Goal: Information Seeking & Learning: Learn about a topic

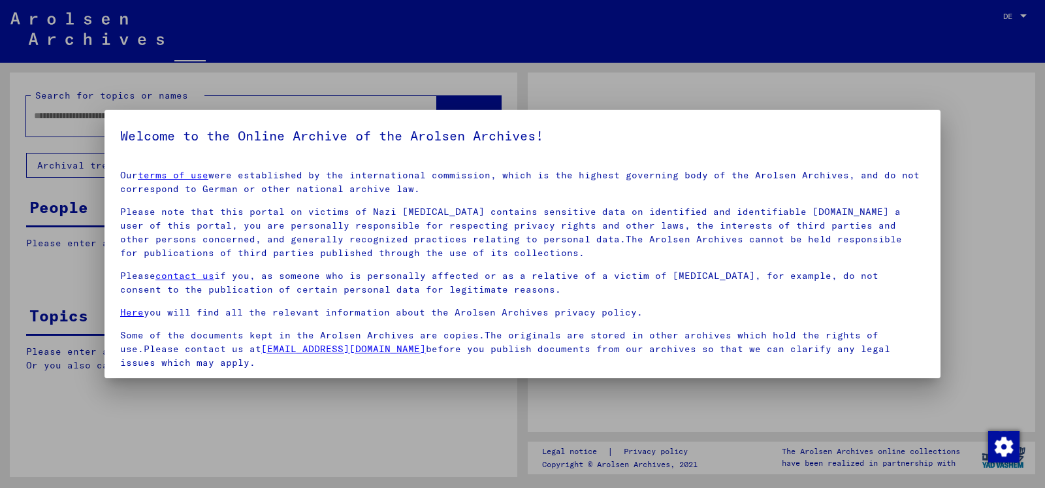
type input "******"
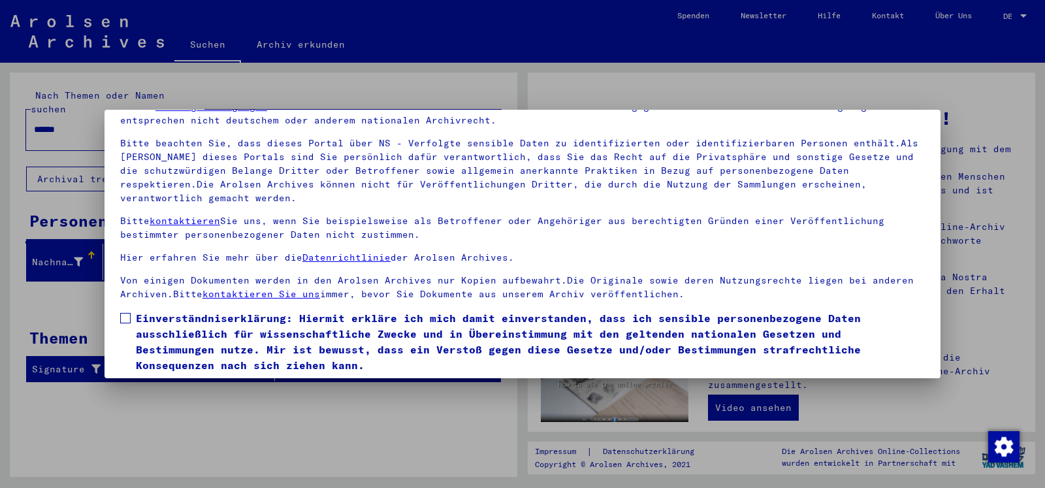
scroll to position [110, 0]
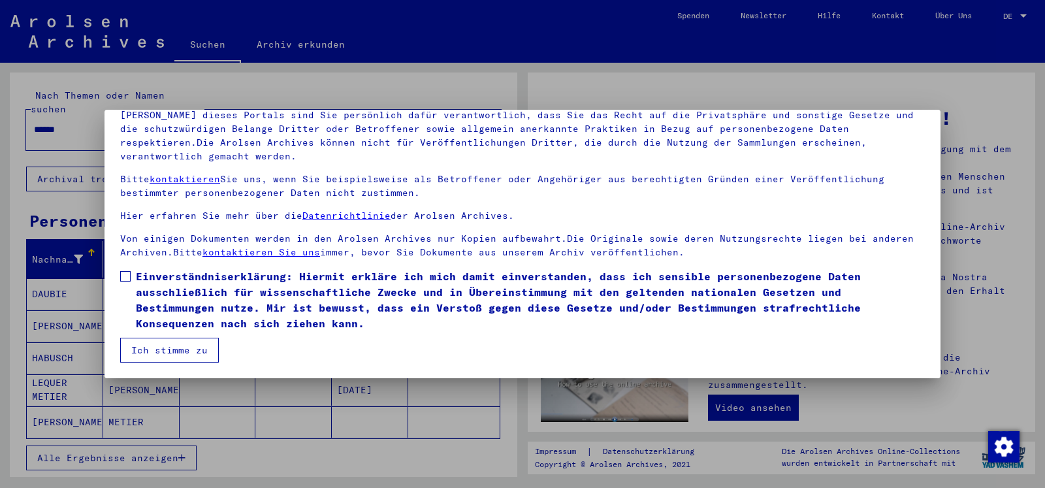
click at [162, 344] on button "Ich stimme zu" at bounding box center [169, 350] width 99 height 25
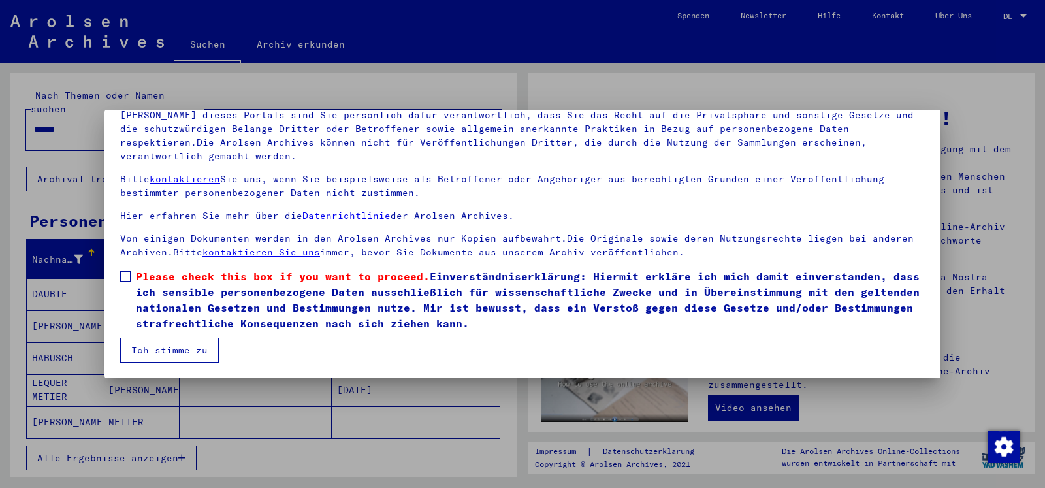
click at [121, 275] on span at bounding box center [125, 276] width 10 height 10
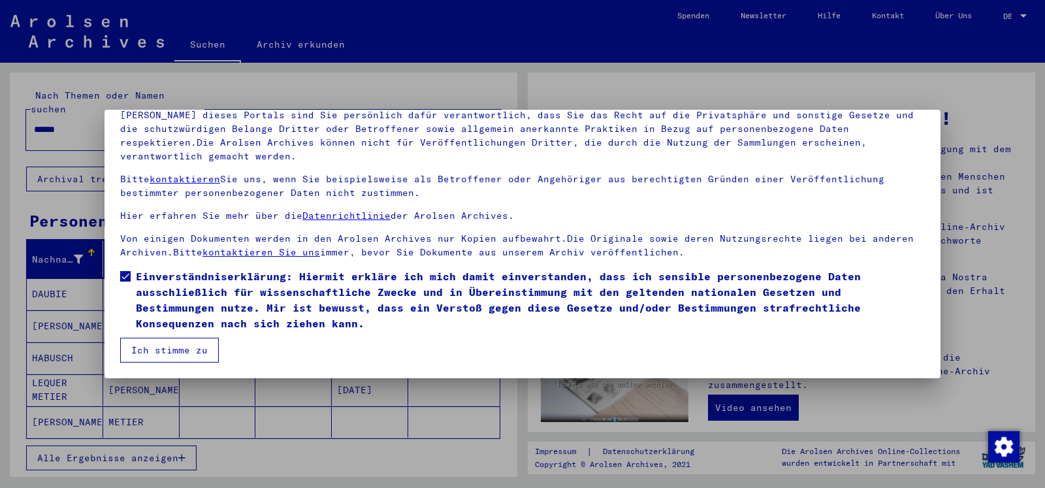
click at [161, 349] on button "Ich stimme zu" at bounding box center [169, 350] width 99 height 25
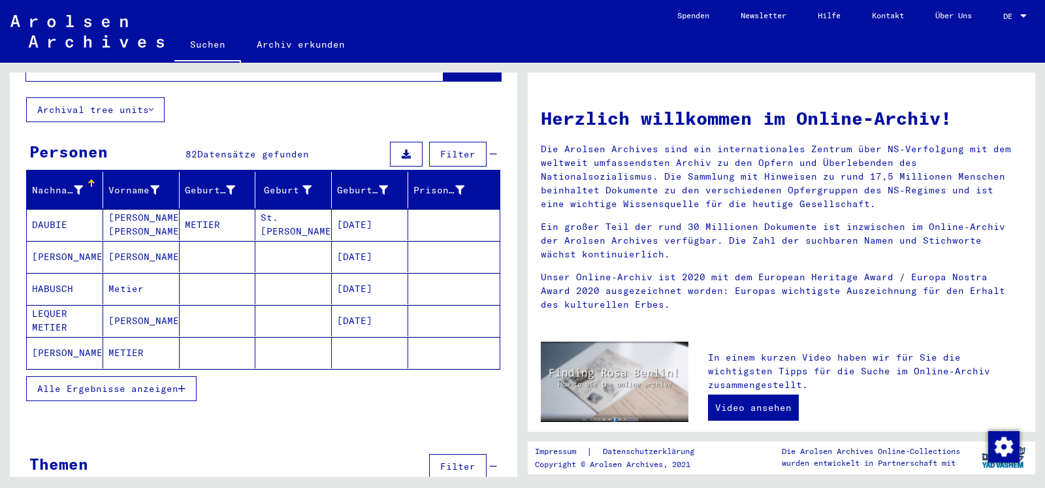
scroll to position [71, 0]
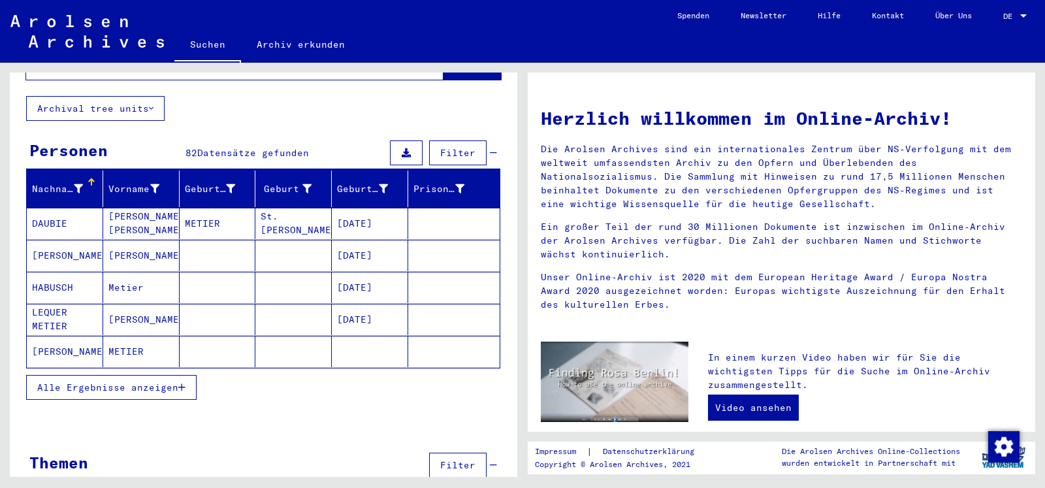
click at [155, 381] on span "Alle Ergebnisse anzeigen" at bounding box center [107, 387] width 141 height 12
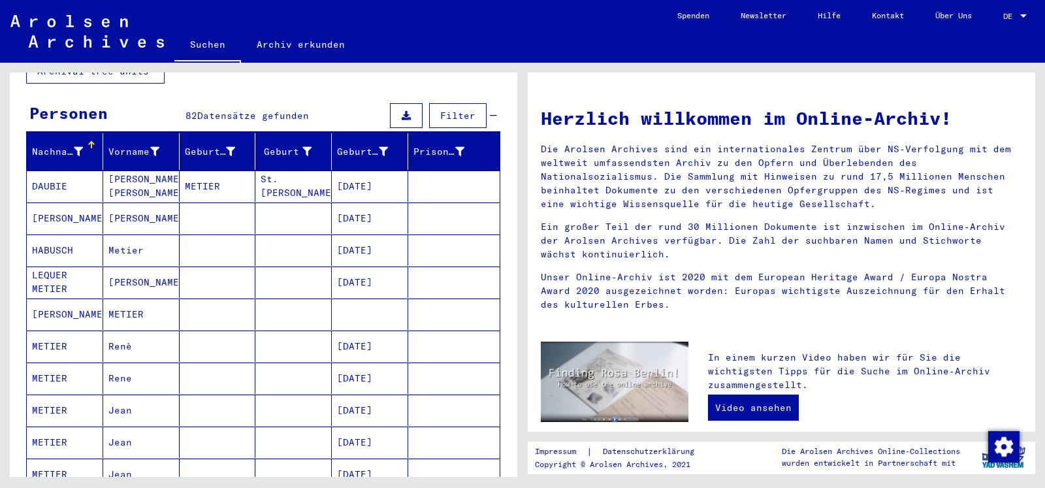
scroll to position [0, 0]
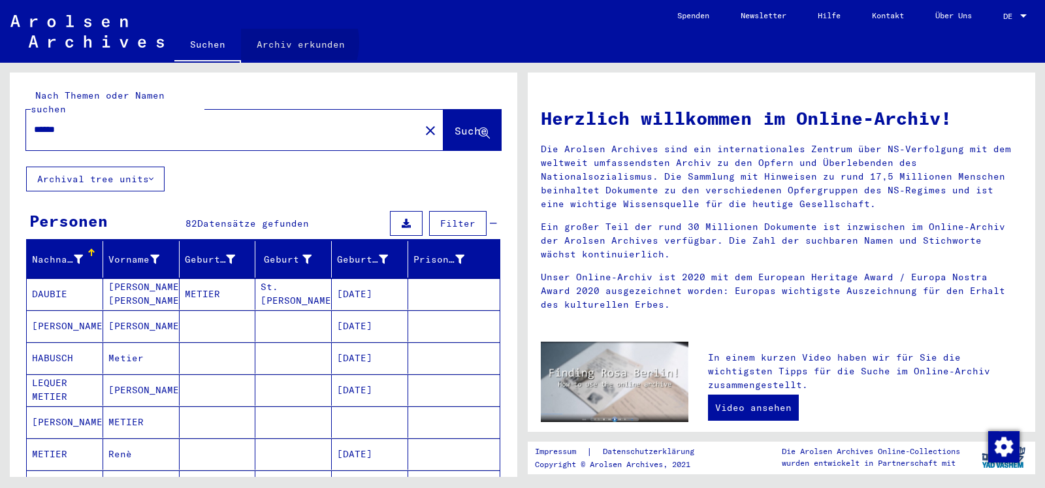
click at [292, 42] on link "Archiv erkunden" at bounding box center [301, 44] width 120 height 31
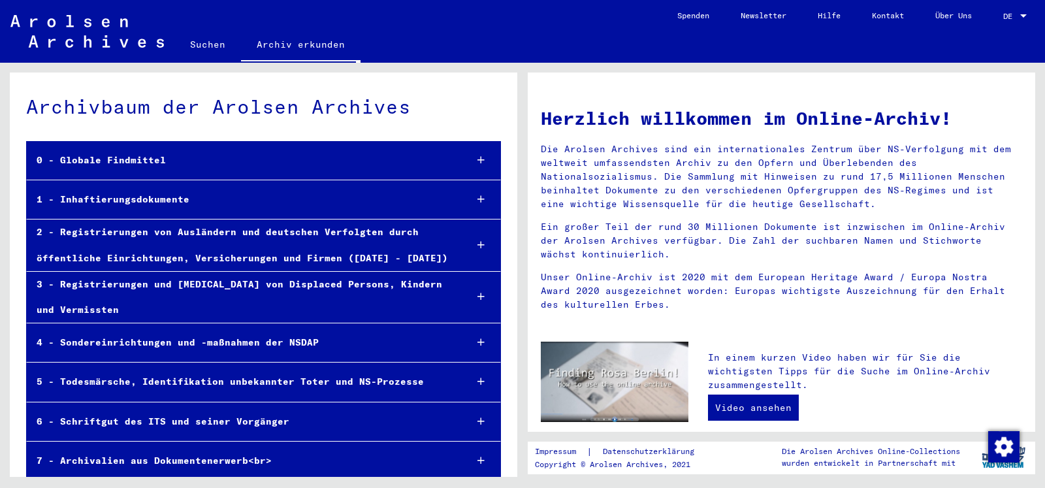
click at [1023, 14] on div at bounding box center [1023, 15] width 7 height 3
click at [1010, 25] on span "English" at bounding box center [1000, 24] width 53 height 24
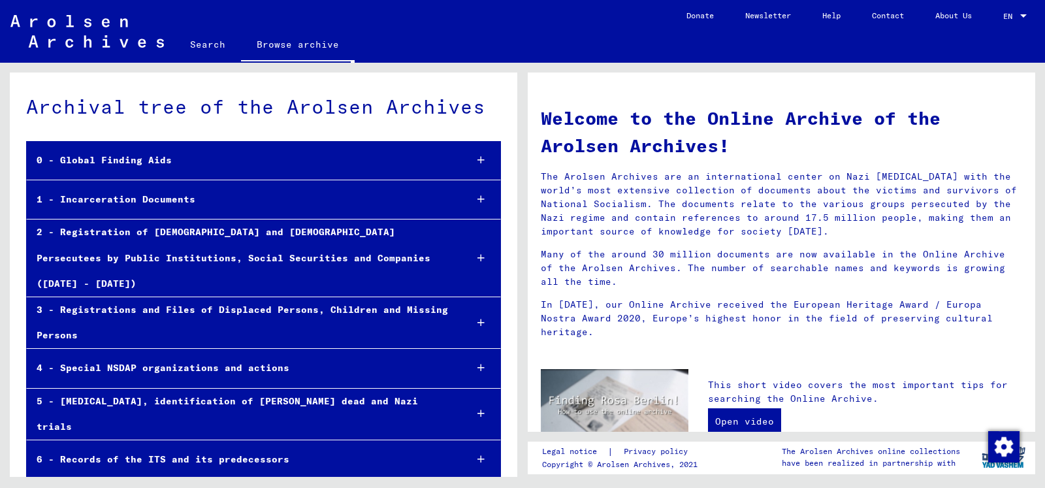
click at [477, 200] on icon at bounding box center [480, 199] width 7 height 9
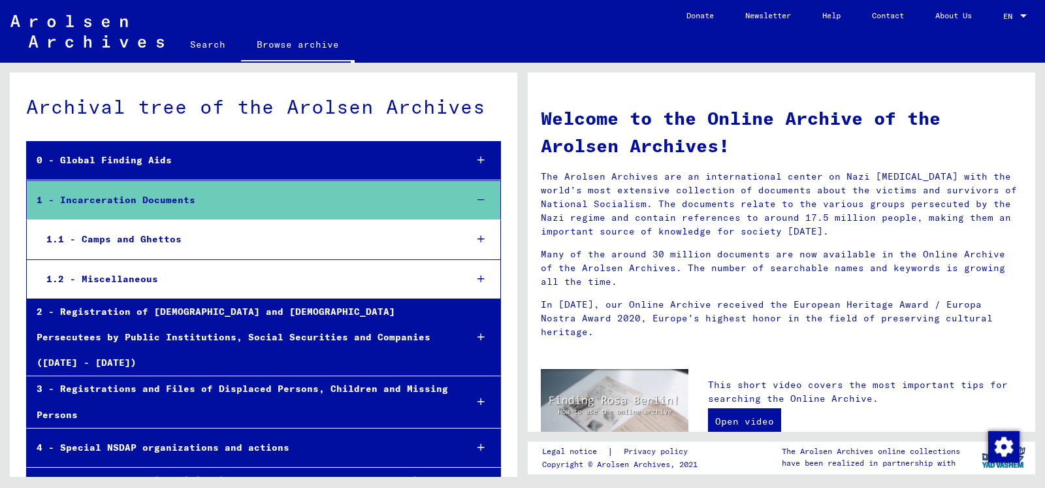
click at [477, 279] on icon at bounding box center [480, 278] width 7 height 9
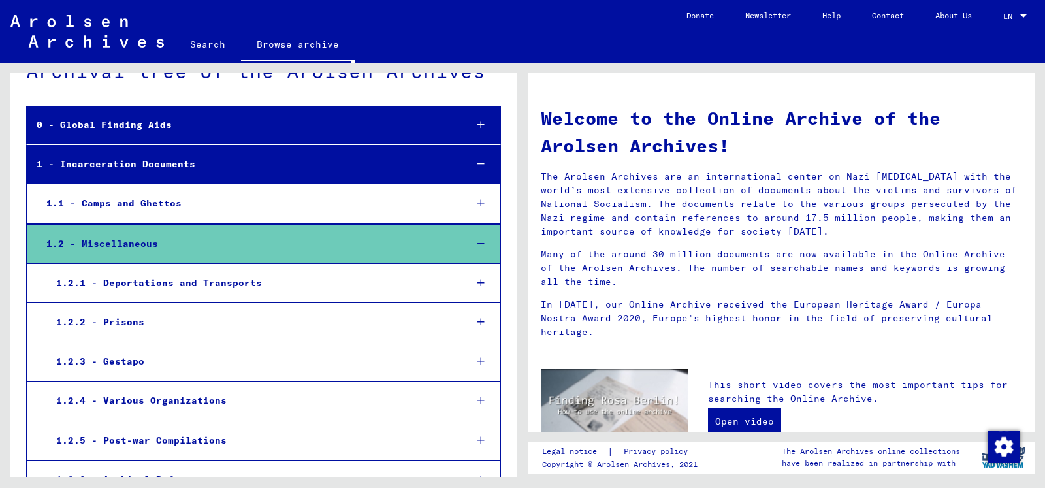
scroll to position [71, 0]
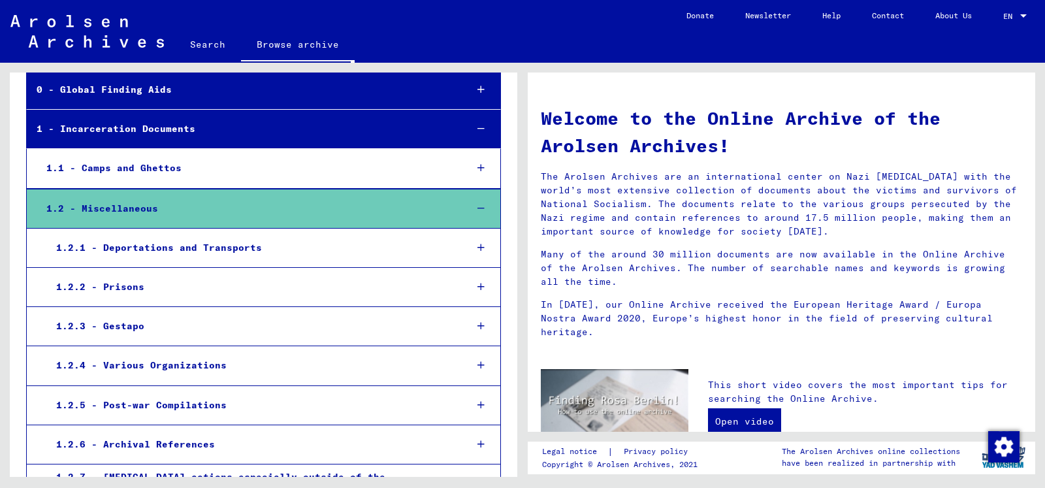
click at [400, 241] on div "1.2.1 - Deportations and Transports" at bounding box center [250, 247] width 409 height 25
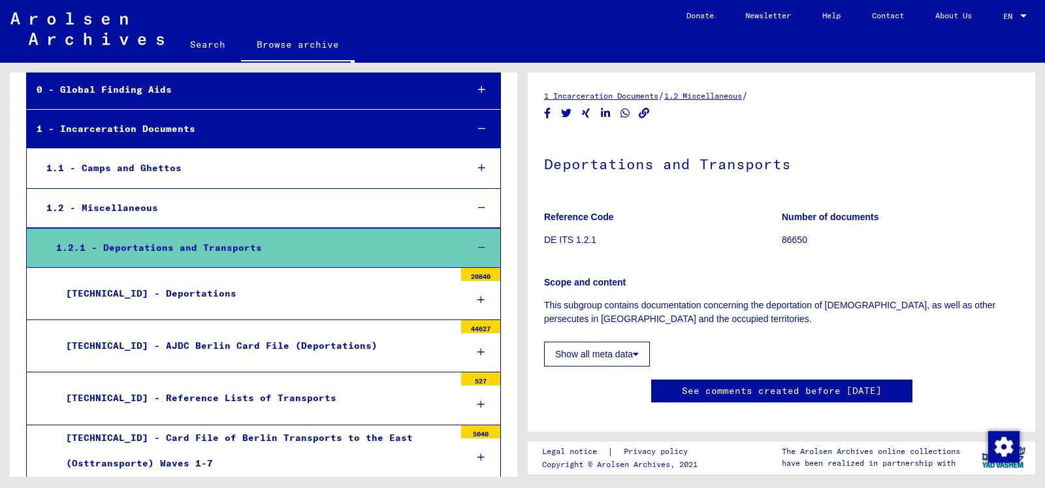
click at [385, 300] on div "[TECHNICAL_ID] - Deportations" at bounding box center [255, 293] width 398 height 25
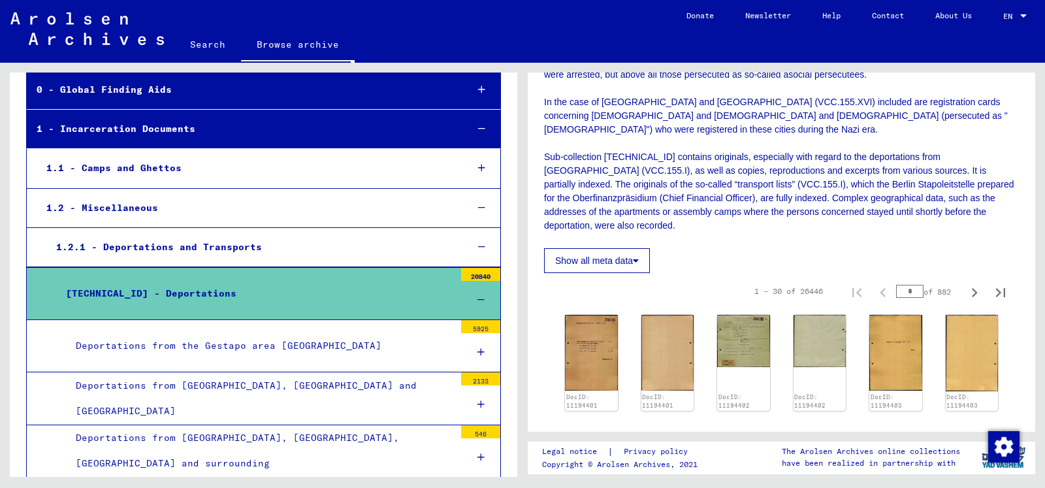
scroll to position [846, 0]
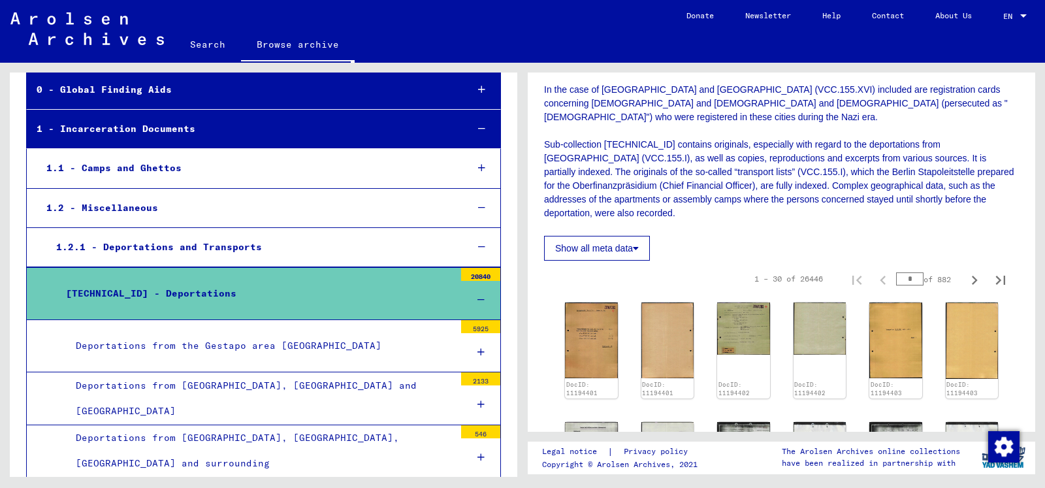
click at [393, 280] on mat-tree-node "[TECHNICAL_ID] - Deportations 20840" at bounding box center [263, 293] width 475 height 53
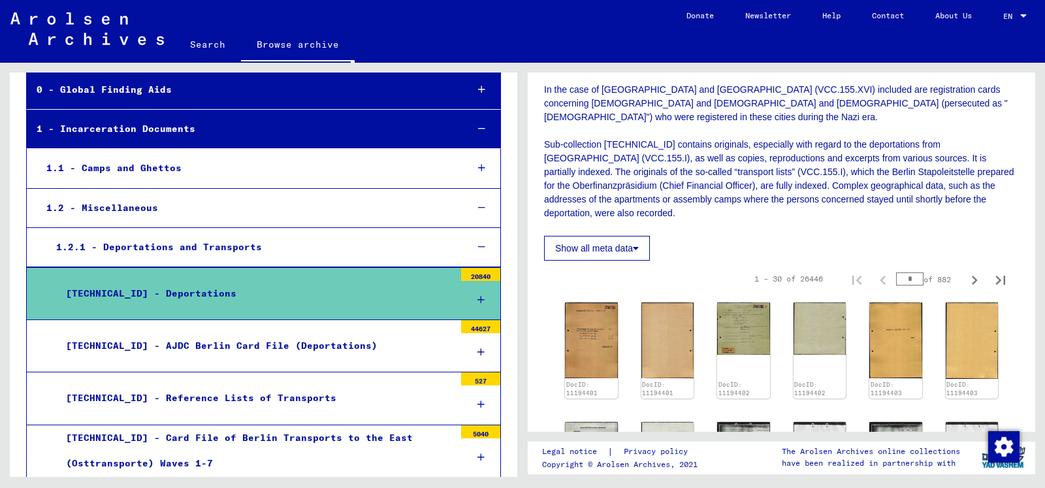
scroll to position [0, 0]
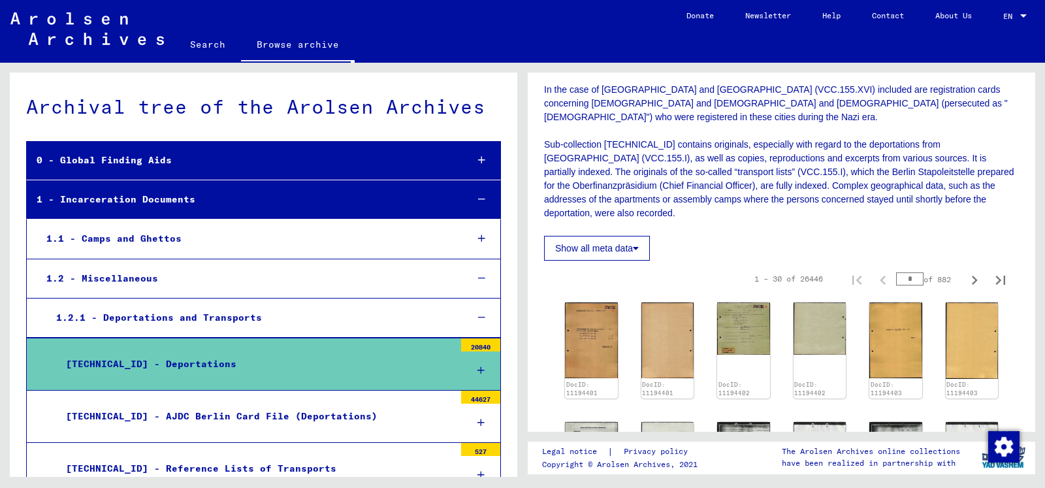
click at [478, 239] on icon at bounding box center [481, 238] width 7 height 9
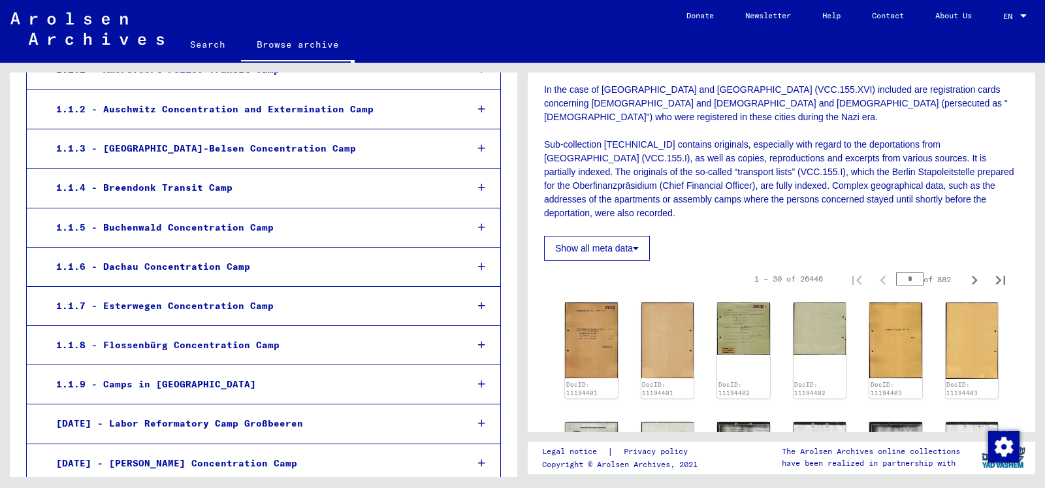
scroll to position [282, 0]
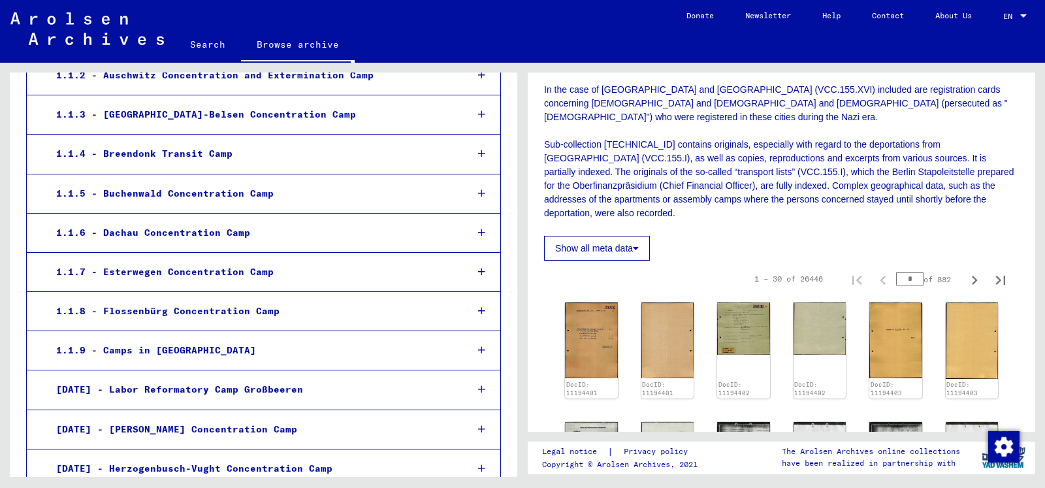
click at [478, 349] on icon at bounding box center [481, 350] width 7 height 9
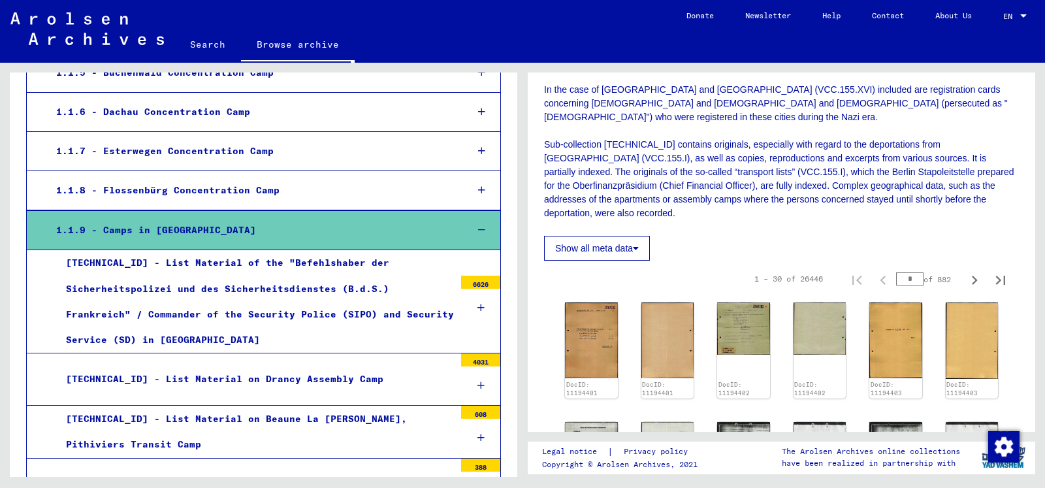
scroll to position [423, 0]
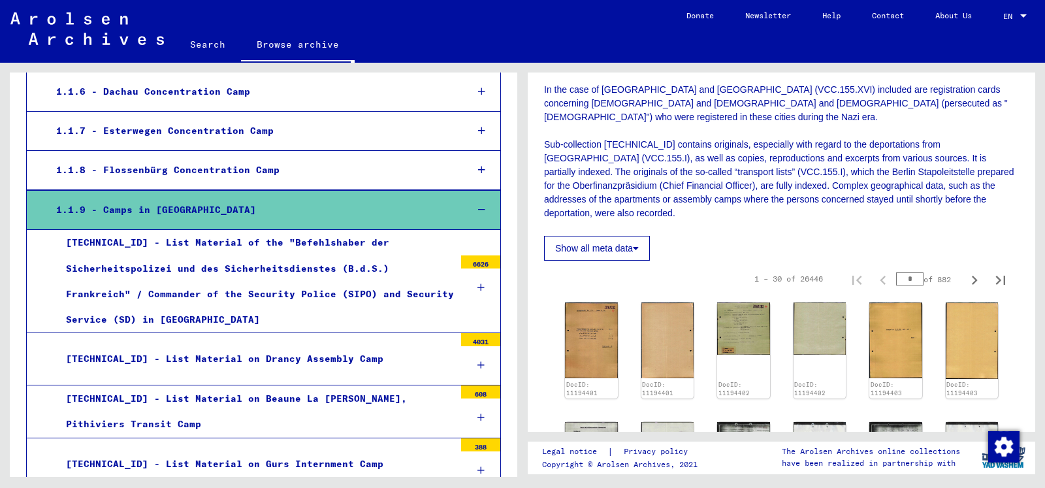
click at [312, 276] on div "[TECHNICAL_ID] - List Material of the "Befehlshaber der Sicherheitspolizei und …" at bounding box center [255, 281] width 398 height 103
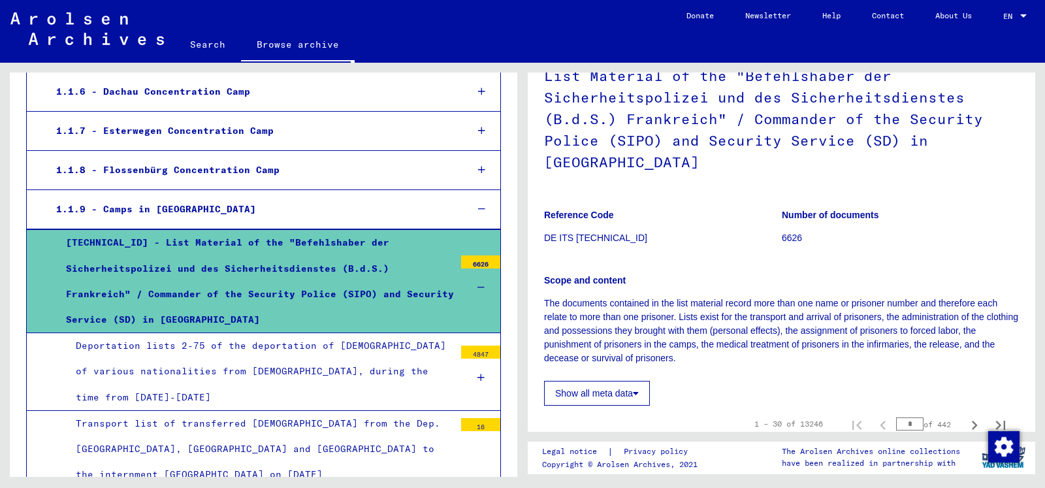
scroll to position [353, 0]
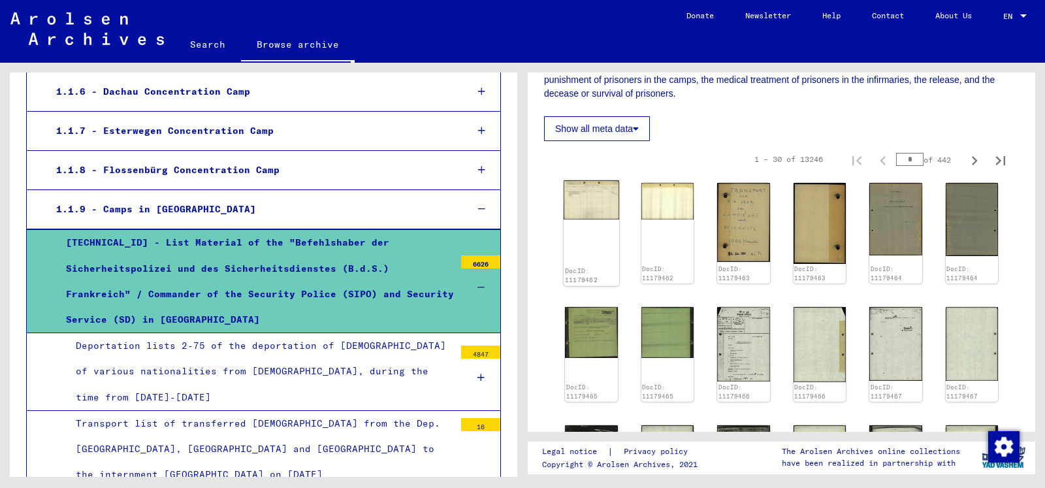
click at [595, 221] on div "DocID: 11179462" at bounding box center [592, 232] width 56 height 105
click at [583, 180] on img at bounding box center [592, 199] width 56 height 39
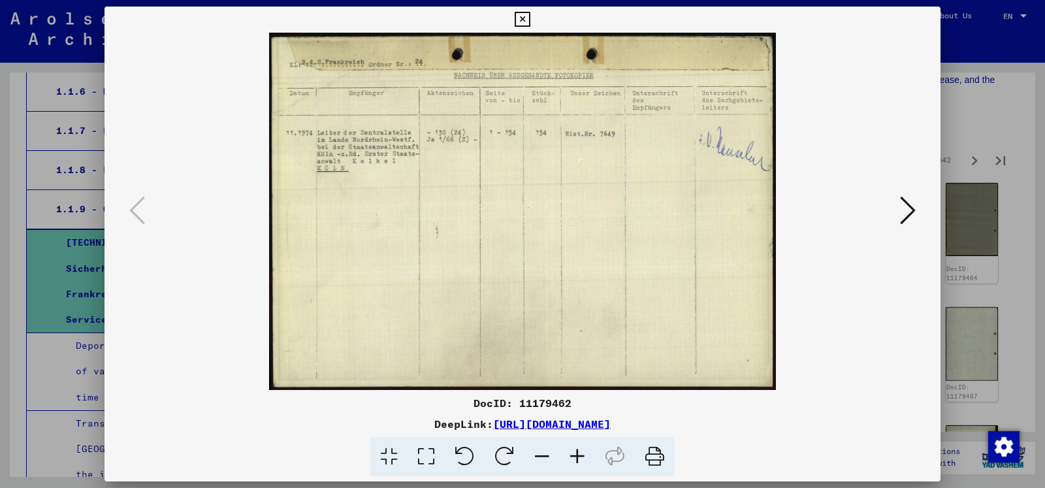
click at [530, 20] on icon at bounding box center [522, 20] width 15 height 16
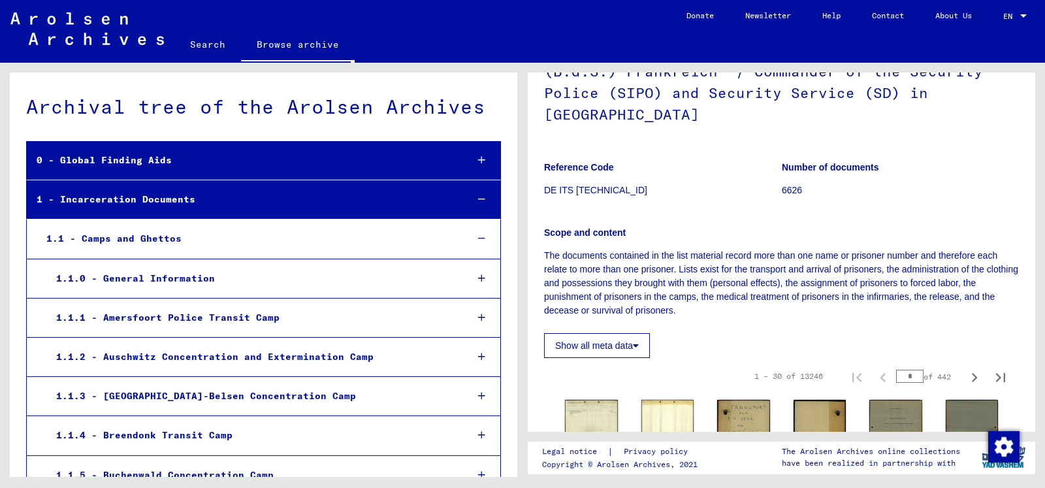
scroll to position [0, 0]
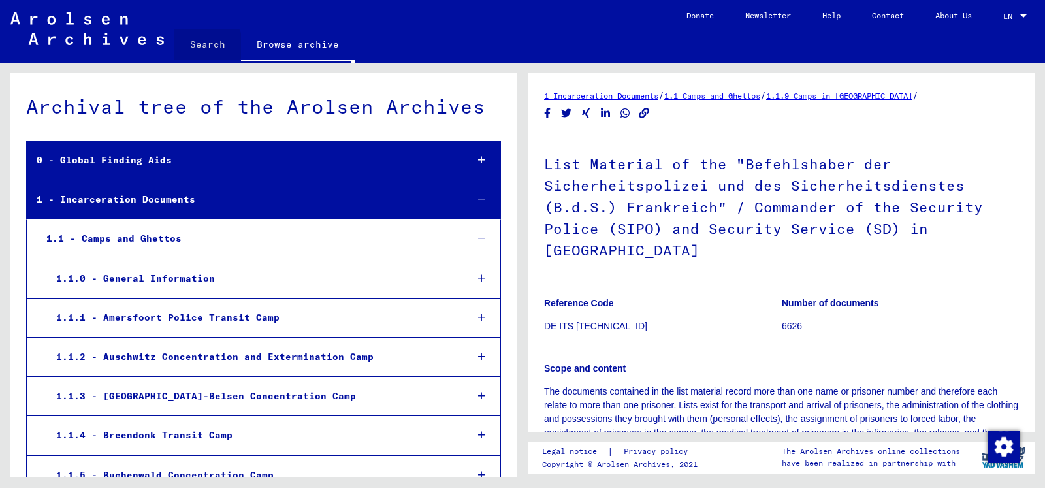
click at [202, 46] on link "Search" at bounding box center [207, 44] width 67 height 31
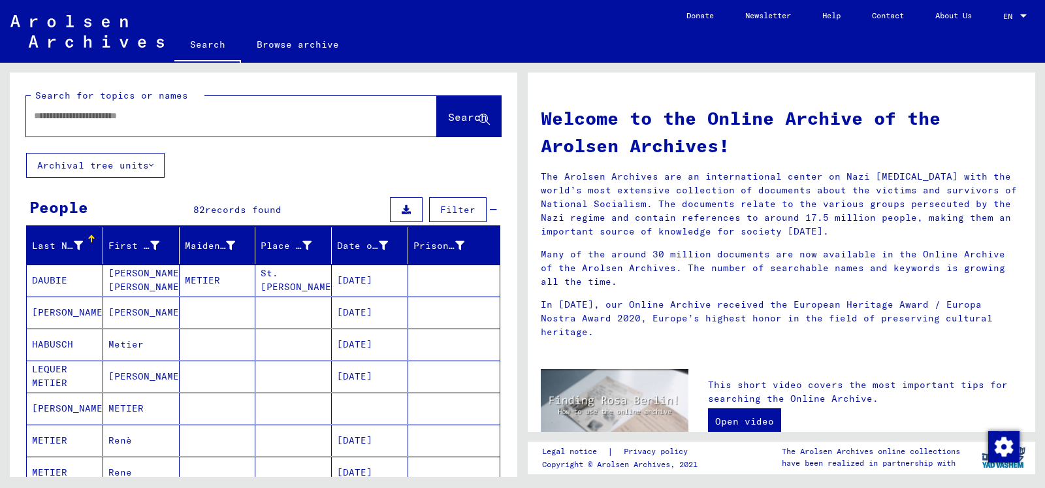
click at [402, 209] on icon at bounding box center [406, 209] width 9 height 9
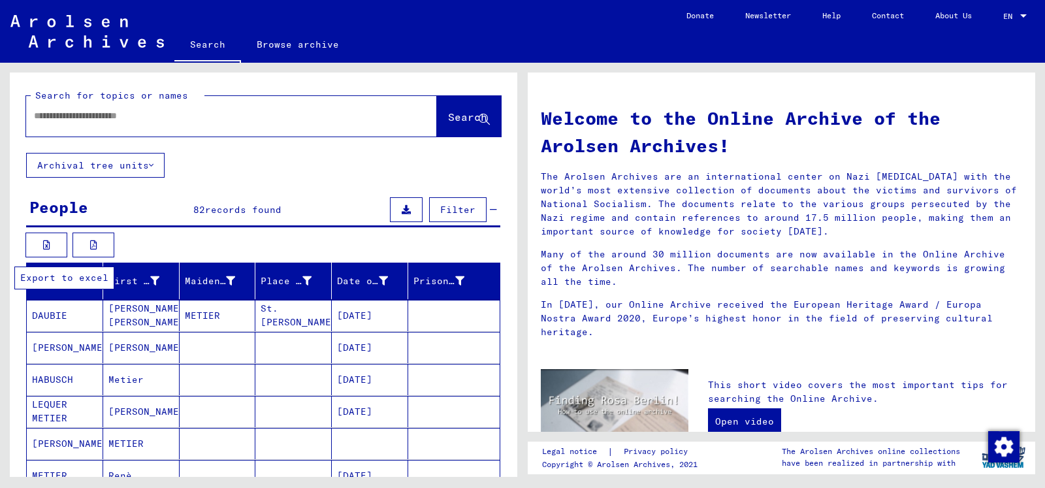
click at [37, 238] on button at bounding box center [46, 245] width 42 height 25
click at [94, 245] on icon at bounding box center [93, 244] width 7 height 9
